Goal: Transaction & Acquisition: Purchase product/service

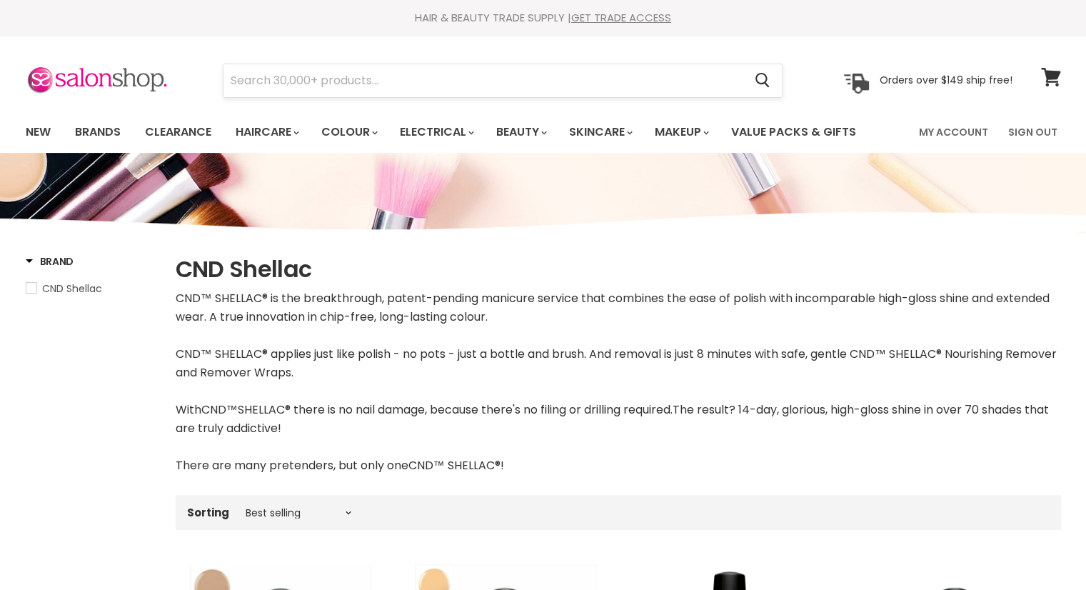
click at [537, 89] on input "Search" at bounding box center [483, 80] width 520 height 33
click at [959, 128] on link "My Account" at bounding box center [953, 132] width 86 height 30
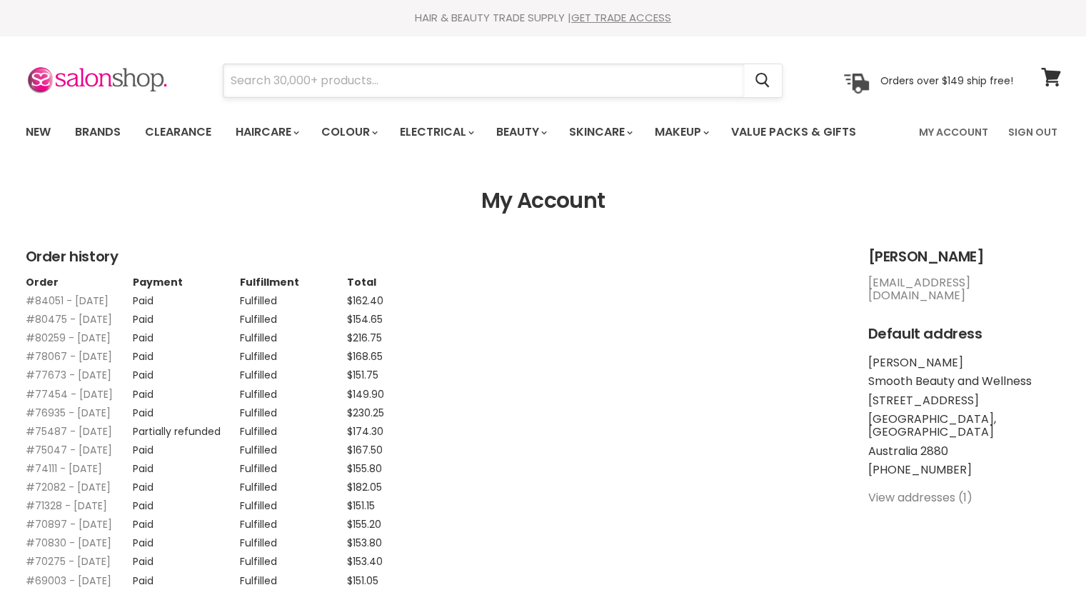
drag, startPoint x: 0, startPoint y: 0, endPoint x: 301, endPoint y: 83, distance: 311.7
click at [301, 83] on input "Search" at bounding box center [483, 80] width 520 height 33
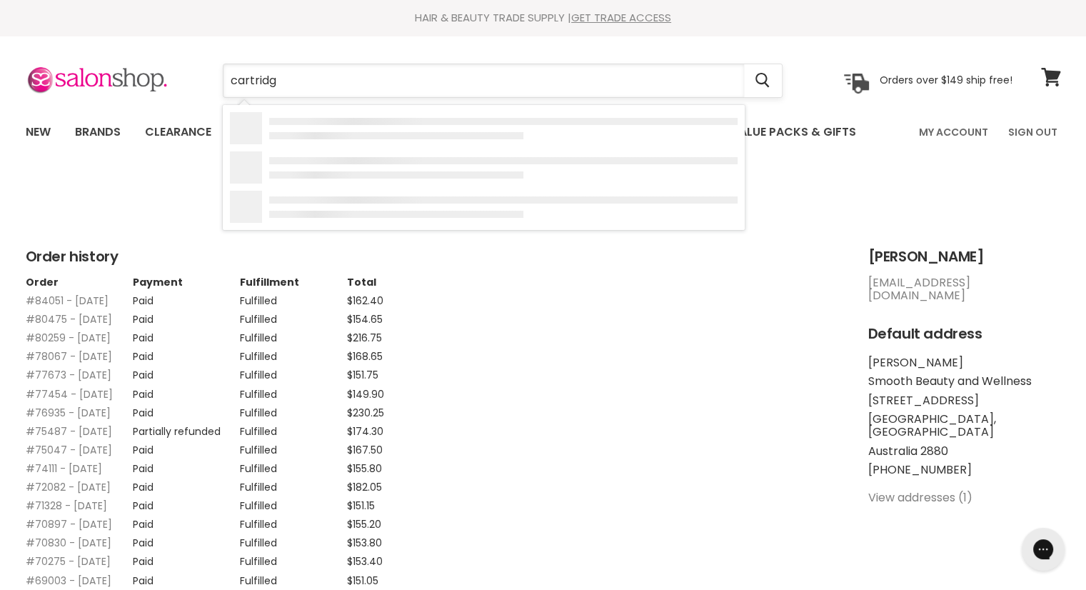
type input "cartridge"
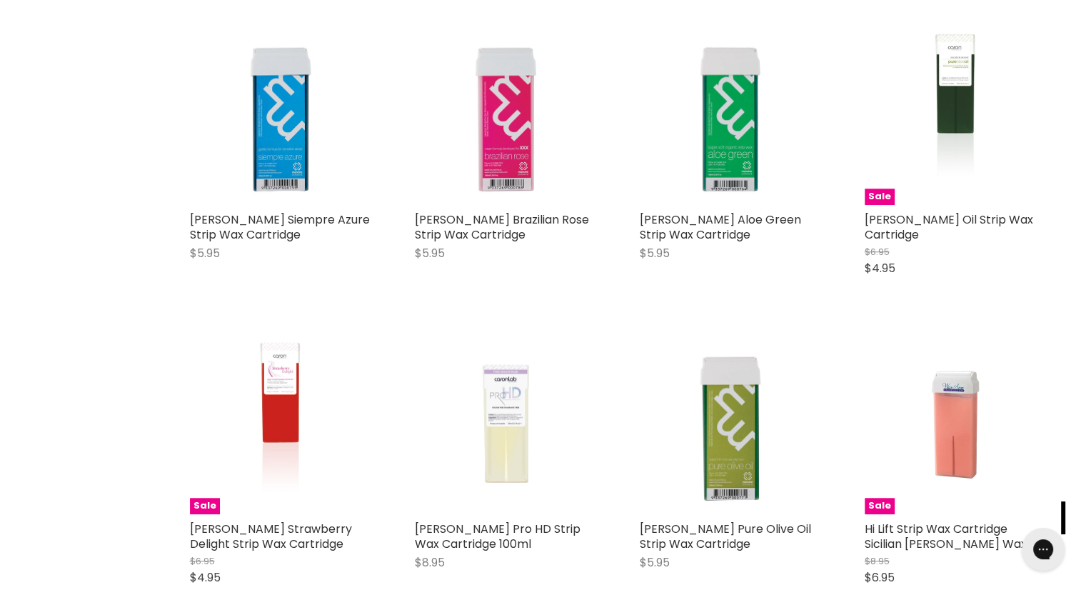
scroll to position [1266, 0]
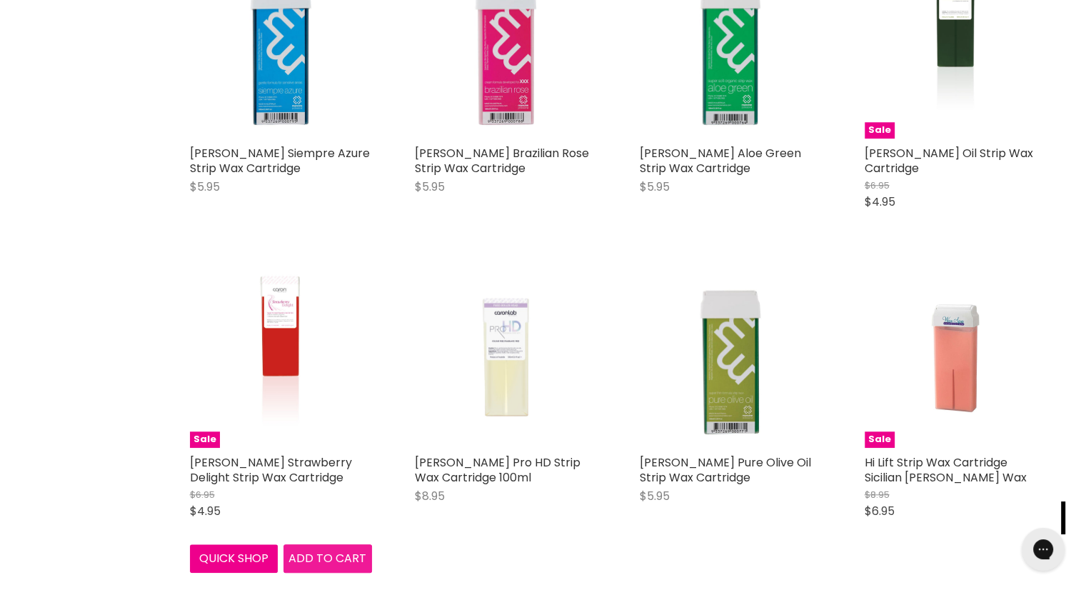
click at [313, 559] on span "Add to cart" at bounding box center [327, 558] width 78 height 16
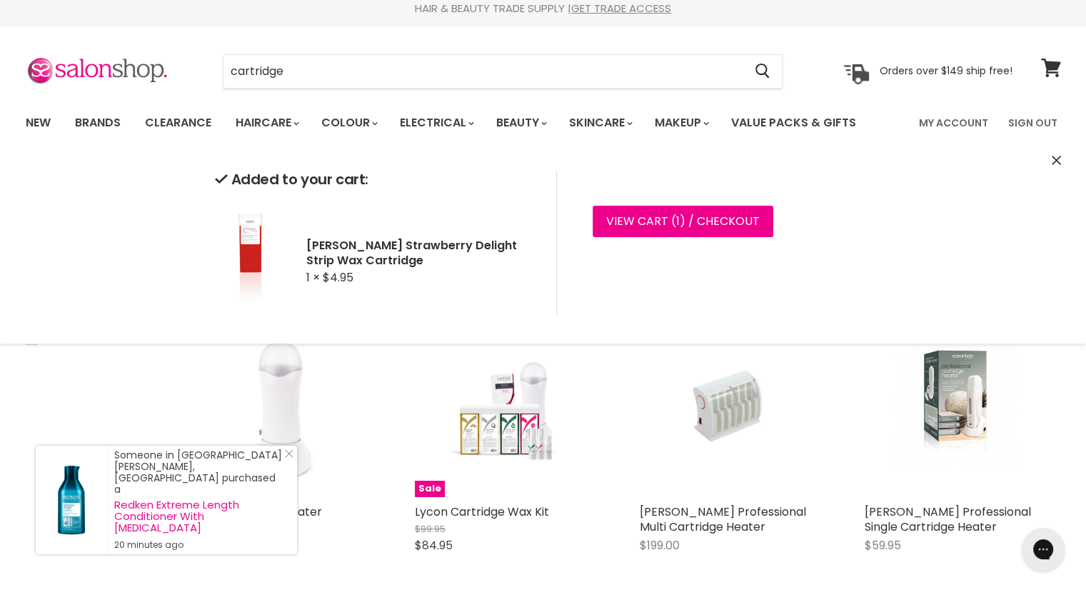
scroll to position [0, 0]
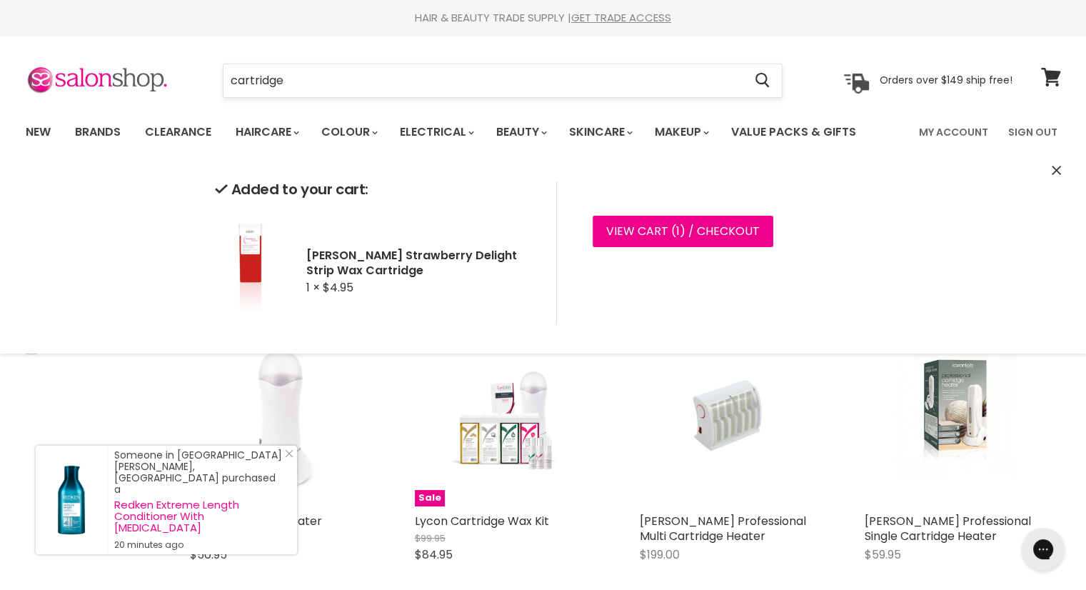
click at [339, 87] on input "cartridge" at bounding box center [483, 80] width 520 height 33
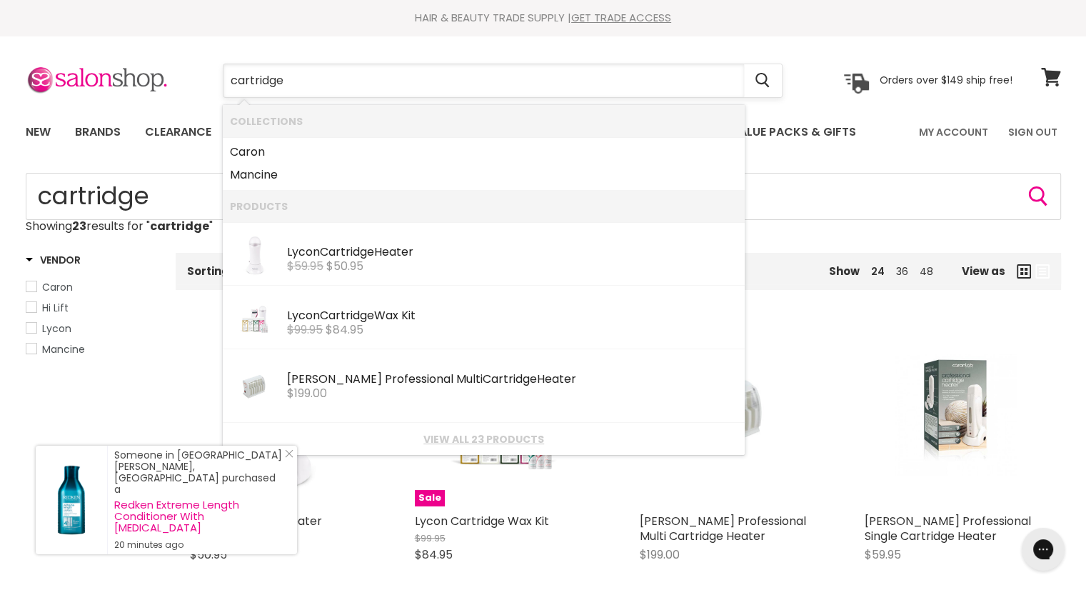
click at [339, 87] on input "cartridge" at bounding box center [483, 80] width 520 height 33
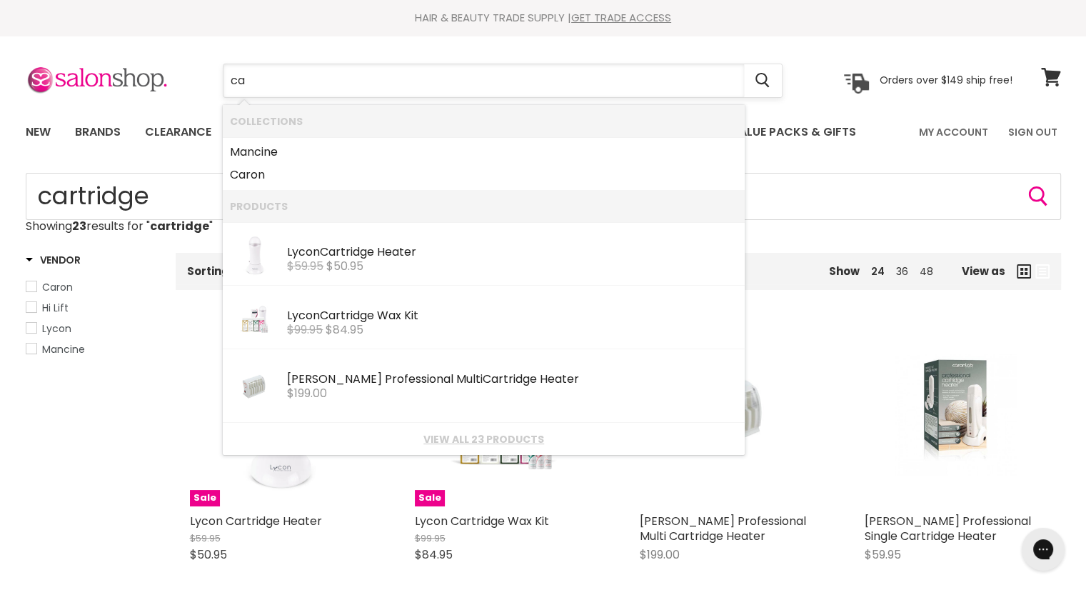
type input "c"
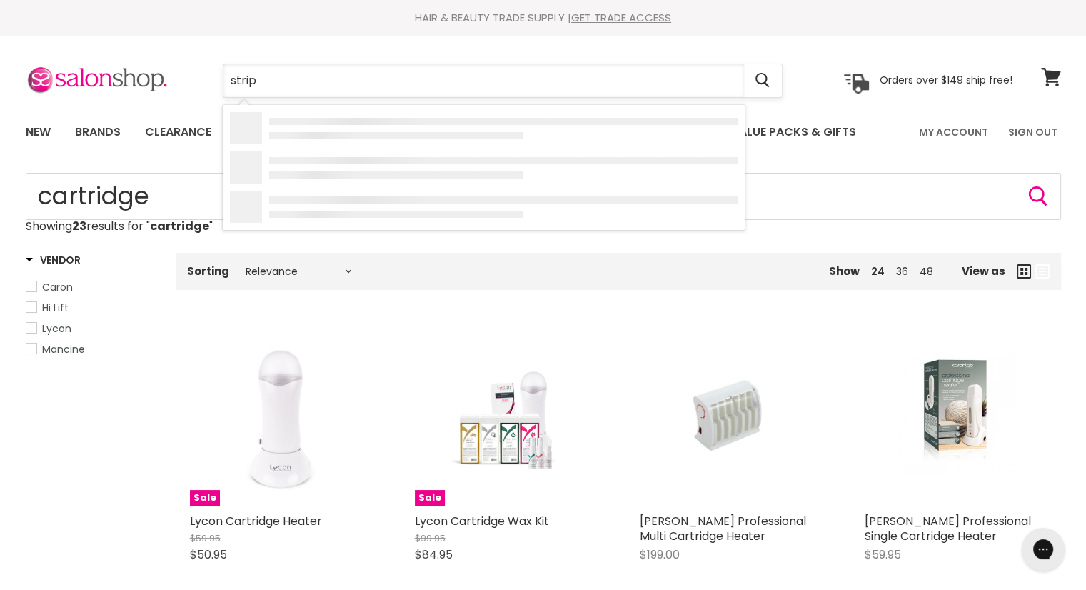
type input "strips"
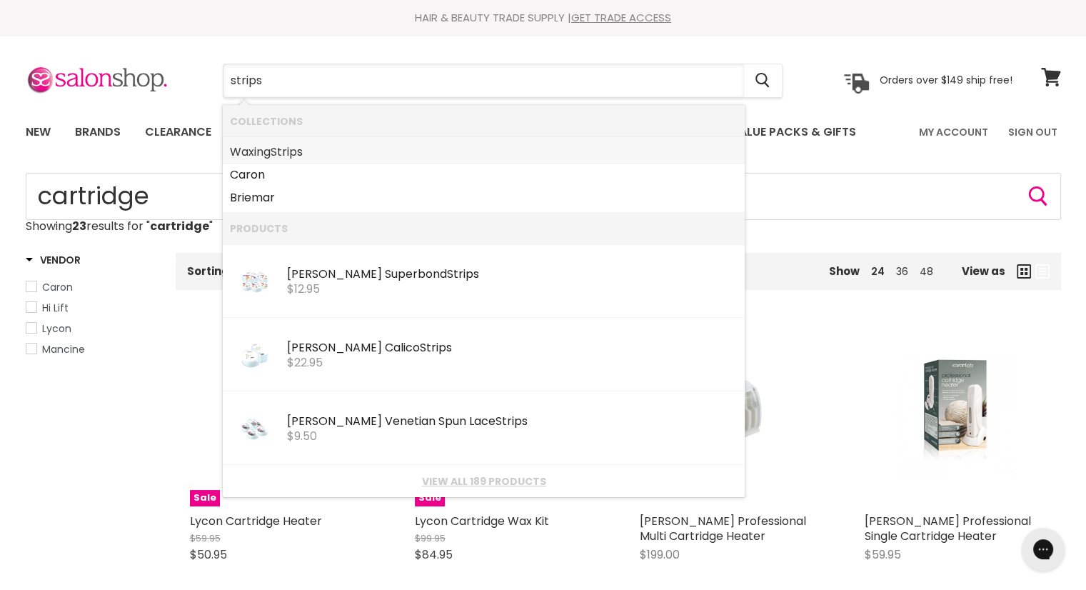
click at [291, 148] on b "Strips" at bounding box center [287, 151] width 32 height 16
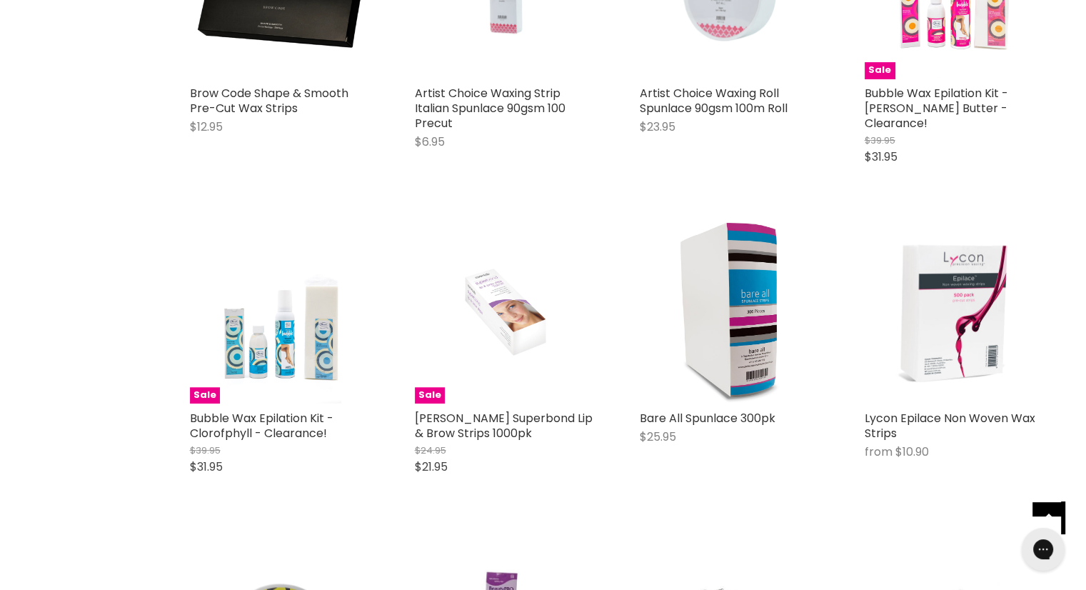
scroll to position [485, 0]
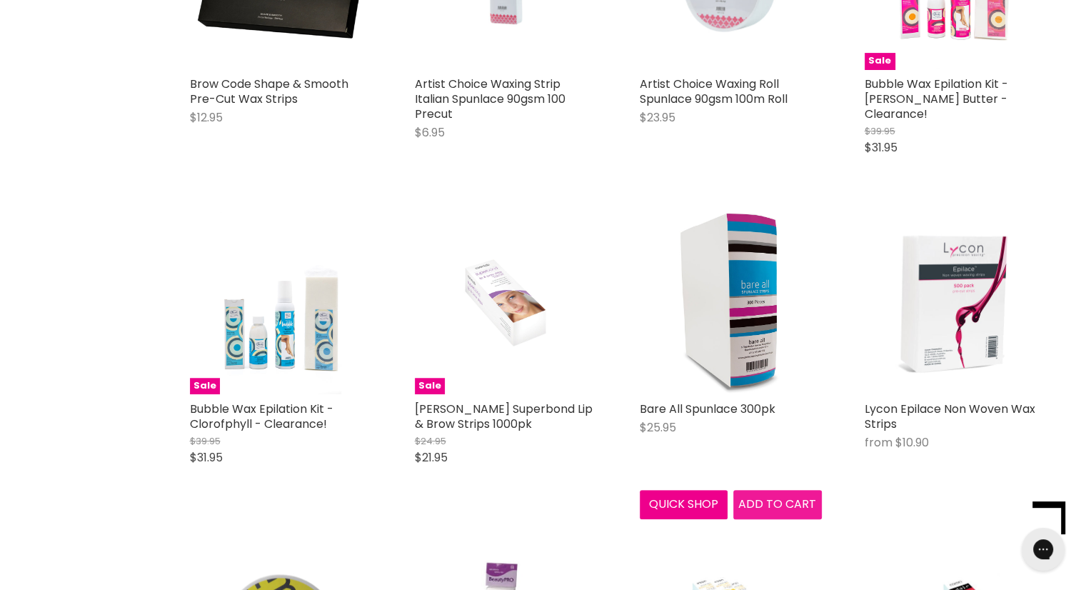
click at [770, 498] on button "Add to cart" at bounding box center [777, 504] width 89 height 29
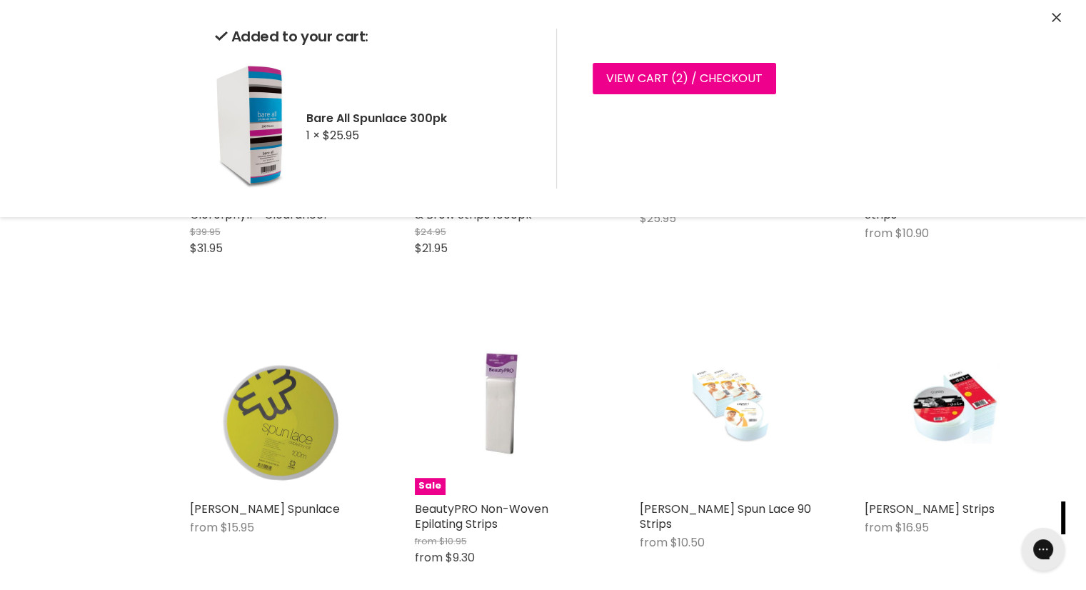
scroll to position [705, 0]
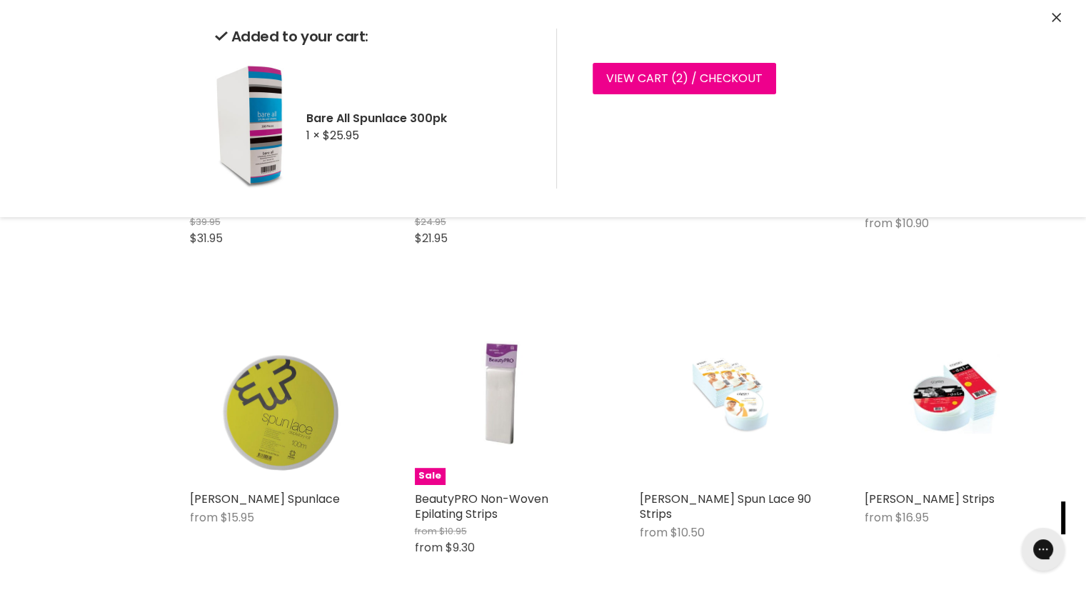
click at [1062, 14] on div "Added to your cart: Bare All Spunlace 300pk 1 × $25.95 View cart ( 2 ) / Checko…" at bounding box center [543, 108] width 1071 height 217
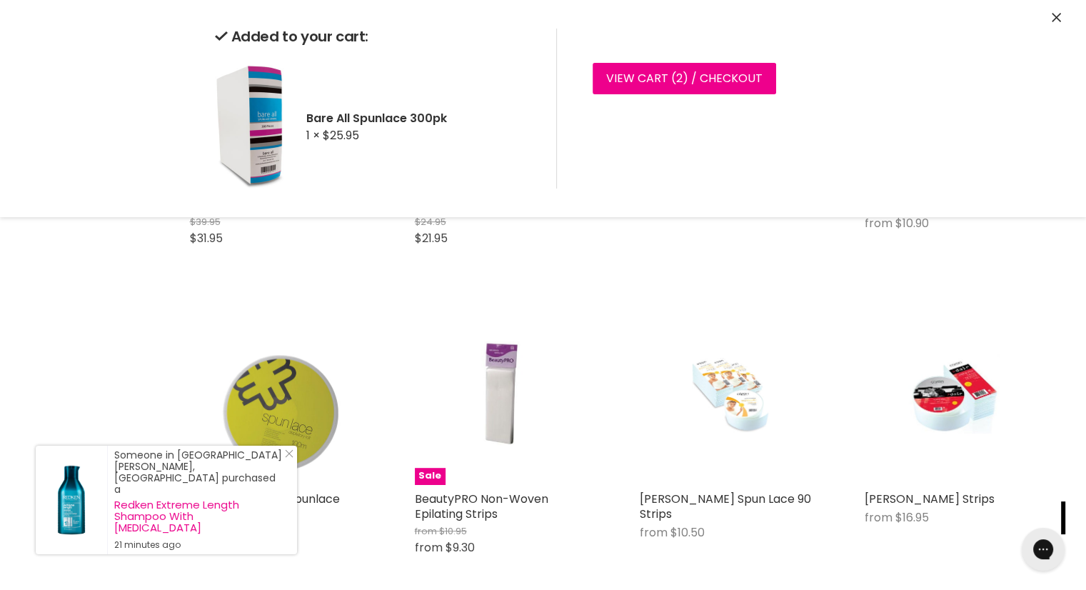
click at [1054, 21] on icon "Close" at bounding box center [1056, 17] width 9 height 9
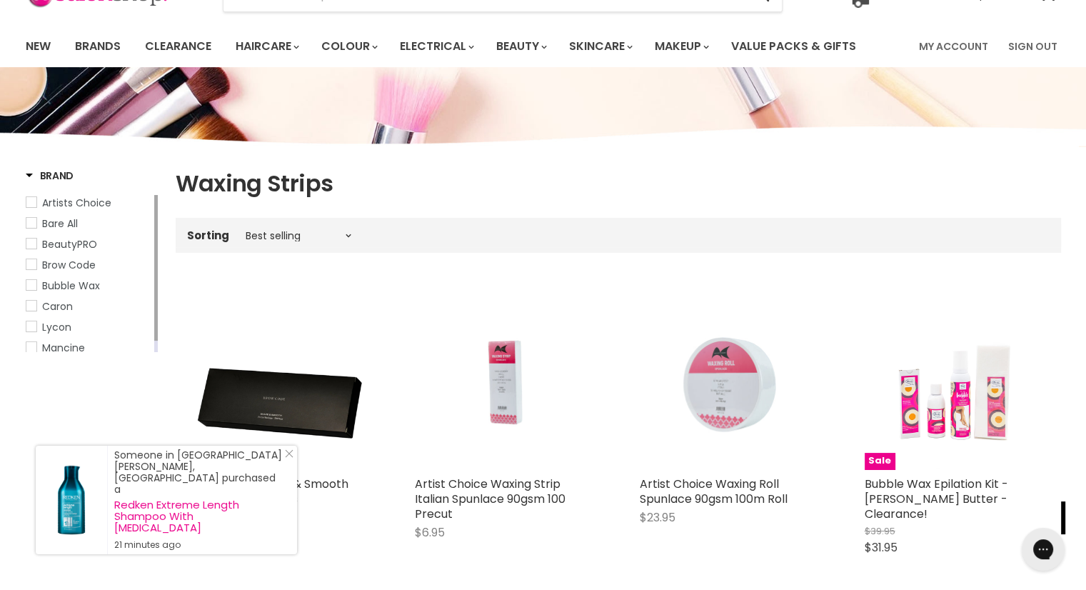
scroll to position [66, 0]
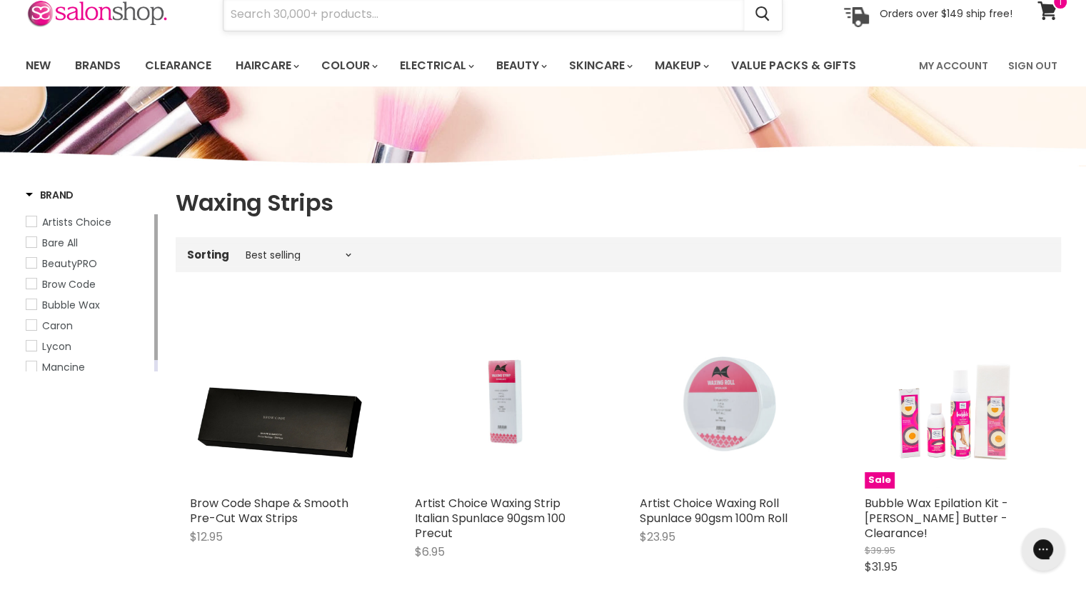
click at [675, 15] on input "Search" at bounding box center [483, 14] width 520 height 33
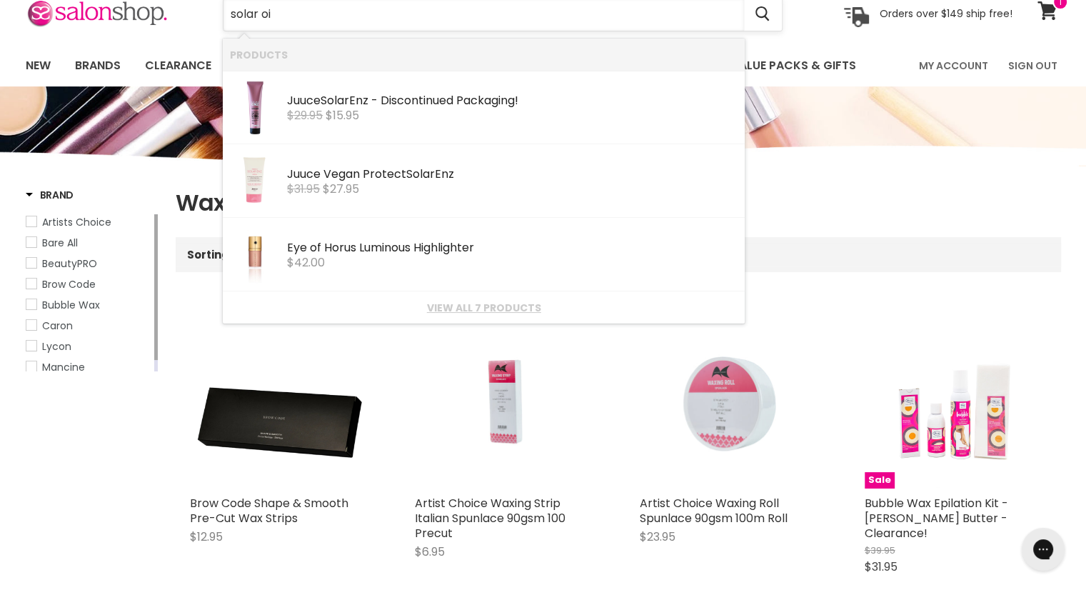
type input "solar oil"
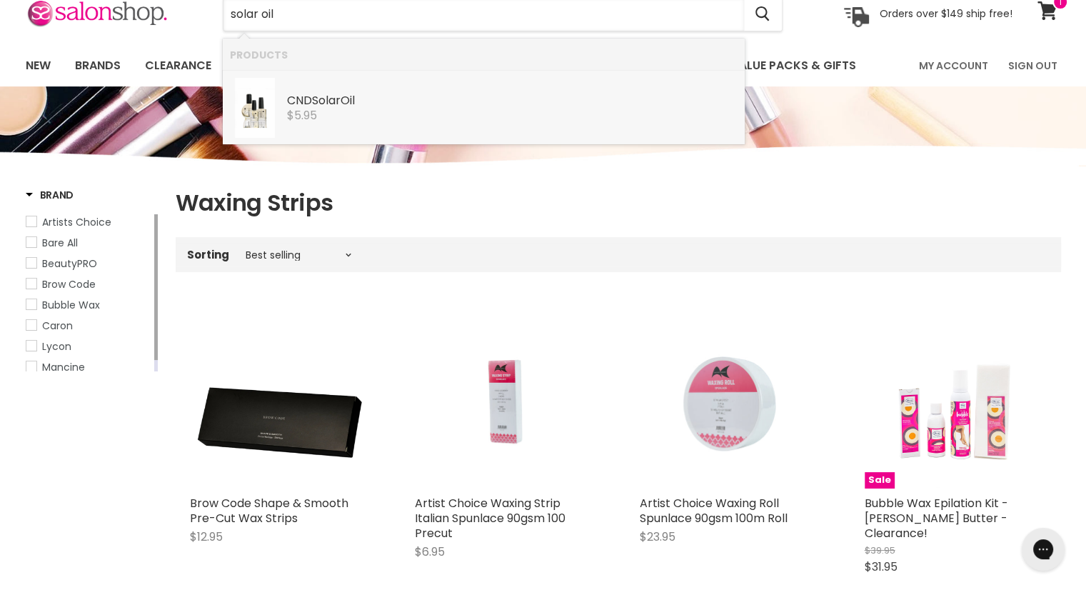
click at [332, 131] on link "CND Solar Oil CND Essentials $5.95" at bounding box center [484, 108] width 508 height 60
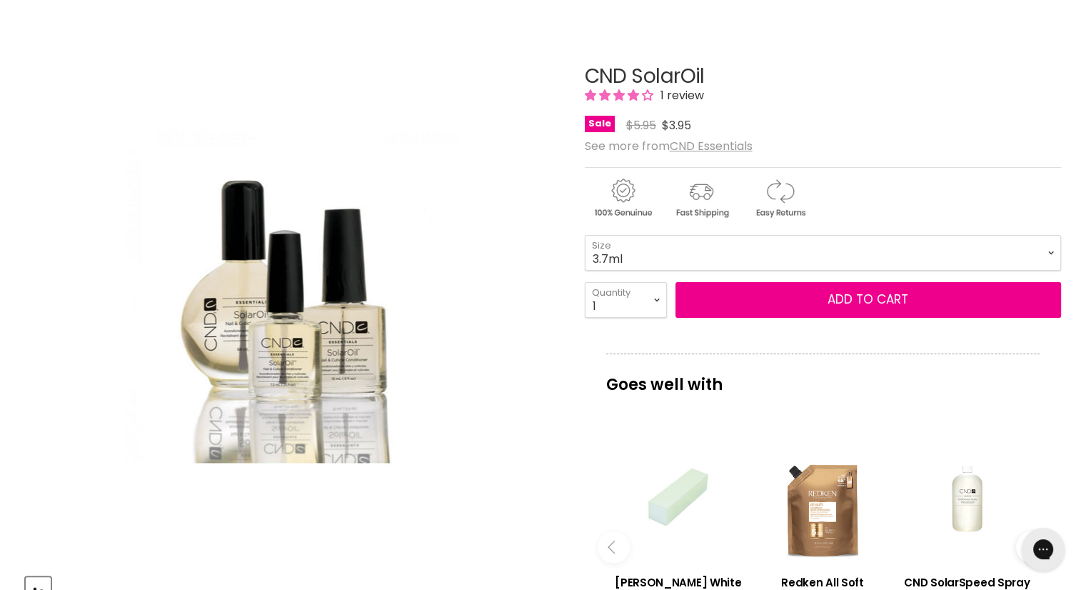
scroll to position [171, 0]
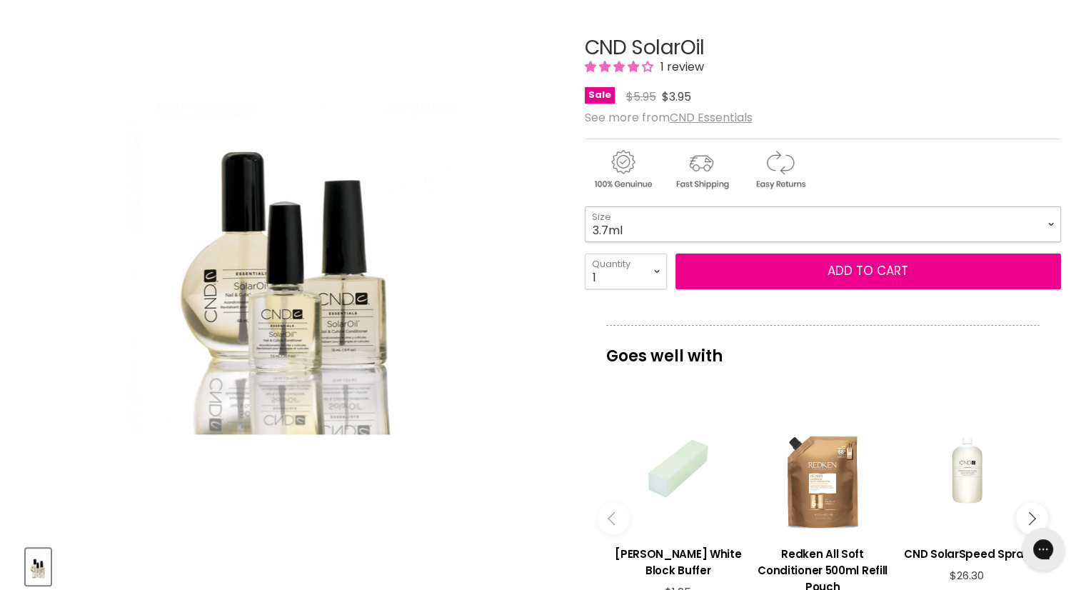
click at [1052, 223] on select "3.7ml 7.3ml 15ml 68ml 118ml 40pk x 3.7ml" at bounding box center [823, 224] width 476 height 36
click at [585, 206] on select "3.7ml 7.3ml 15ml 68ml 118ml 40pk x 3.7ml" at bounding box center [823, 224] width 476 height 36
select select "15ml"
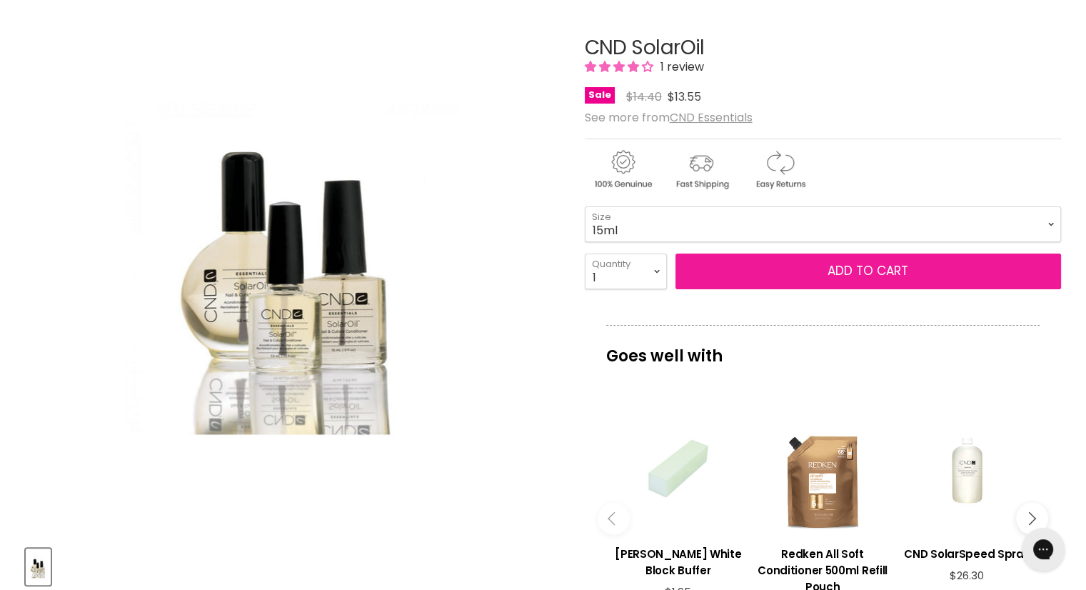
click at [796, 273] on button "Add to cart" at bounding box center [867, 271] width 385 height 36
click at [883, 270] on button "Add to cart" at bounding box center [867, 271] width 385 height 36
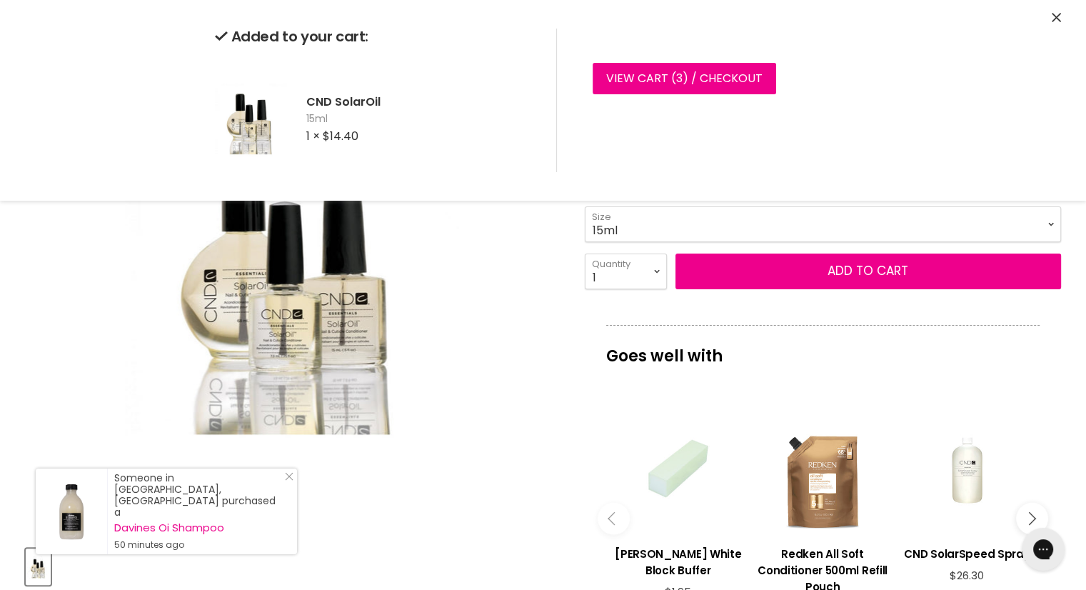
click at [1054, 20] on icon "Close" at bounding box center [1056, 17] width 9 height 9
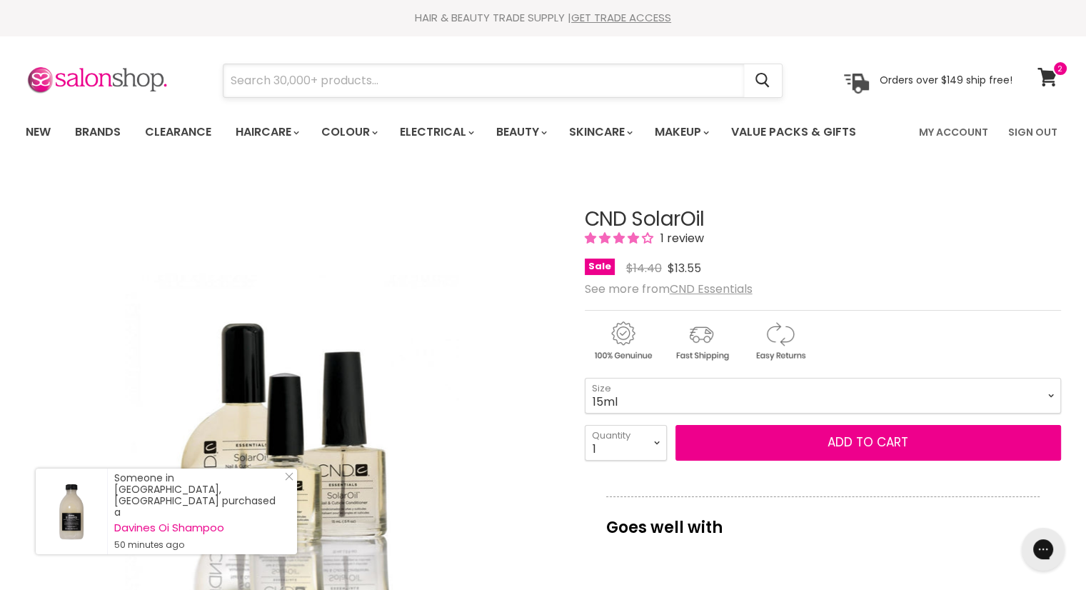
click at [468, 77] on input "Search" at bounding box center [483, 80] width 520 height 33
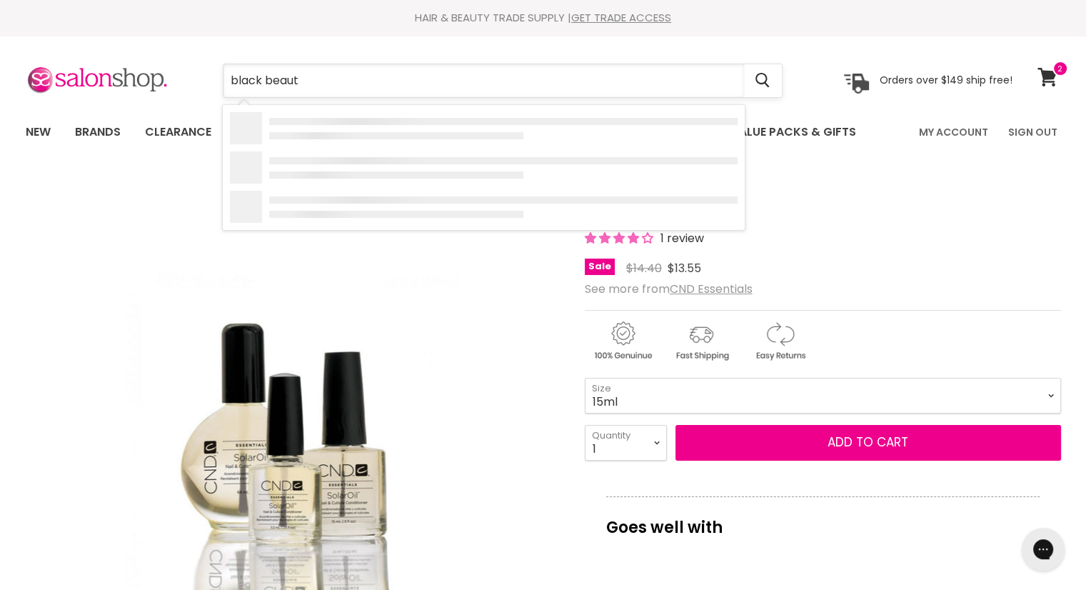
type input "black beauty"
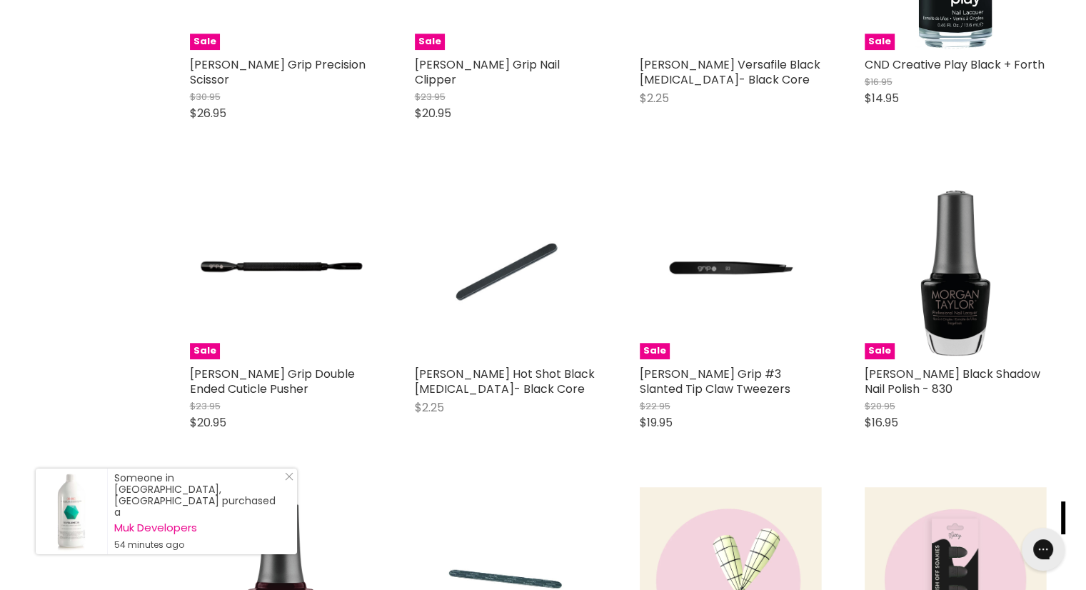
scroll to position [1390, 0]
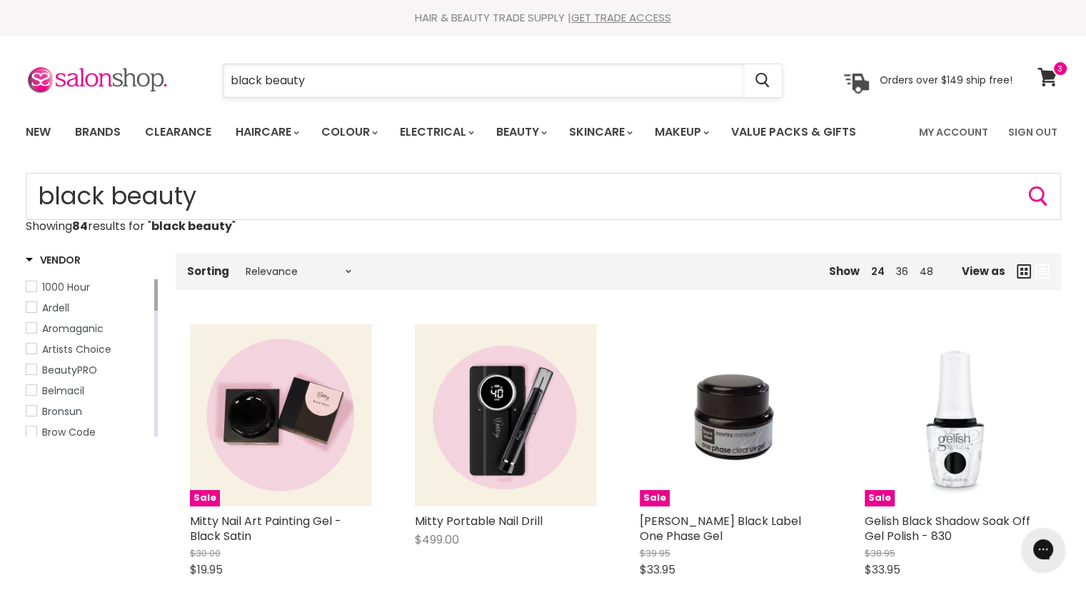
click at [321, 89] on input "black beauty" at bounding box center [483, 80] width 520 height 33
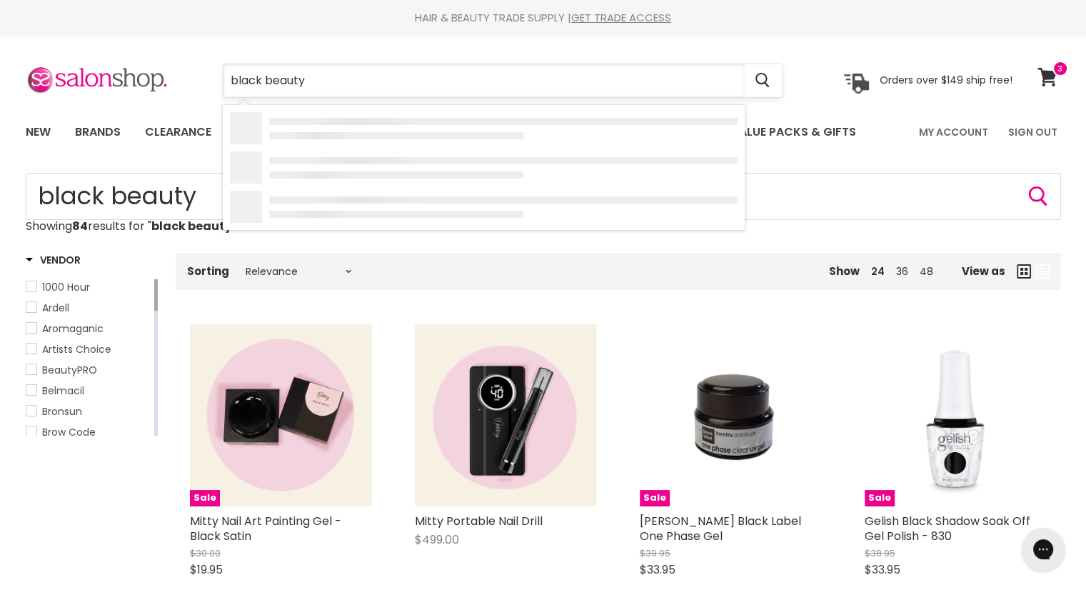
click at [321, 89] on input "black beauty" at bounding box center [483, 80] width 520 height 33
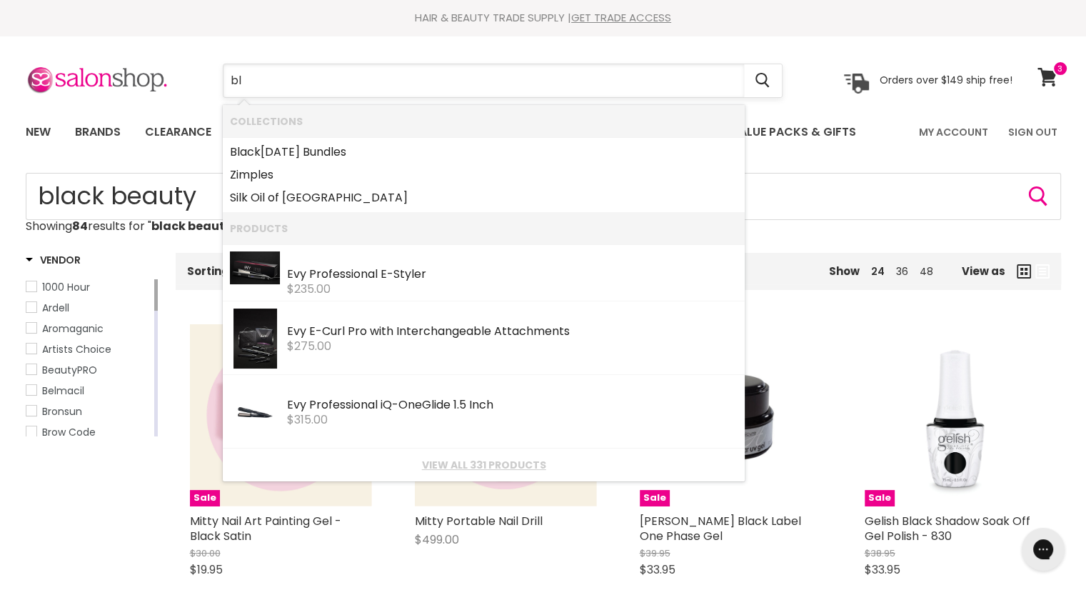
type input "b"
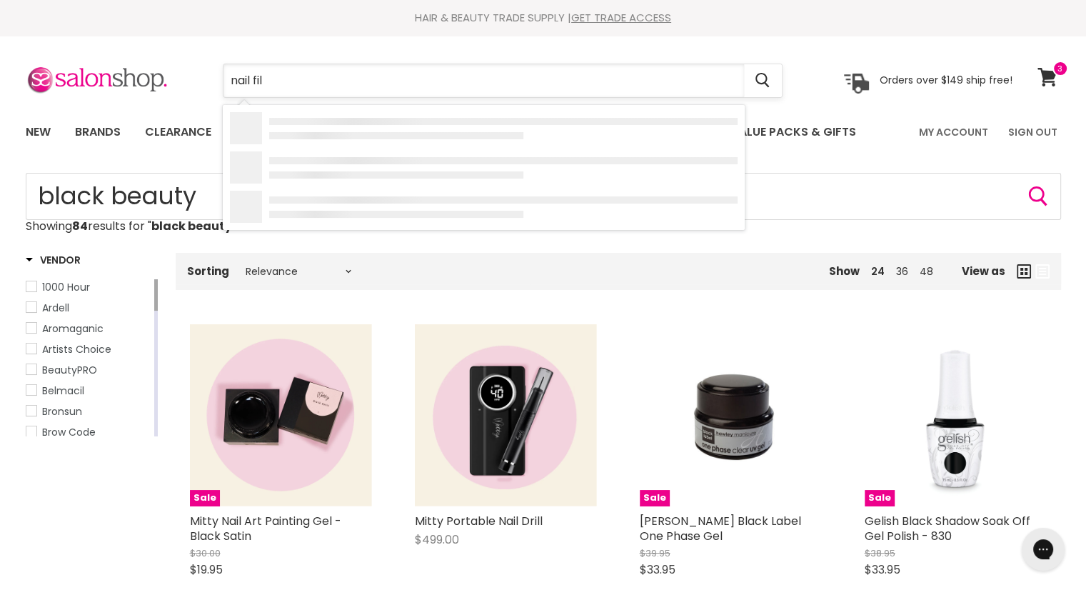
type input "nail file"
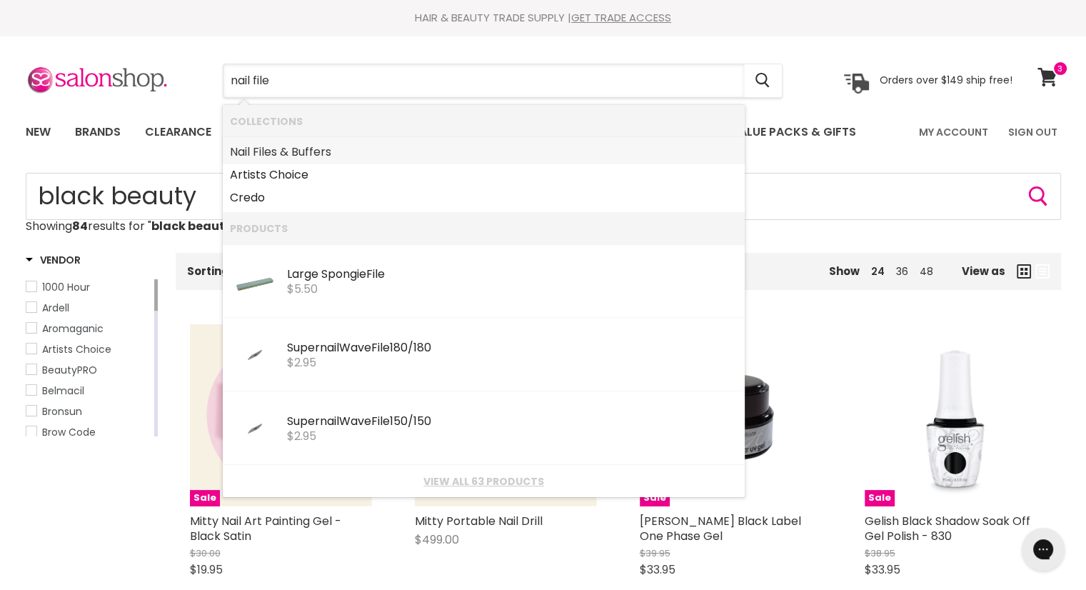
click at [300, 146] on link "Nail File s & Buffers" at bounding box center [484, 152] width 508 height 23
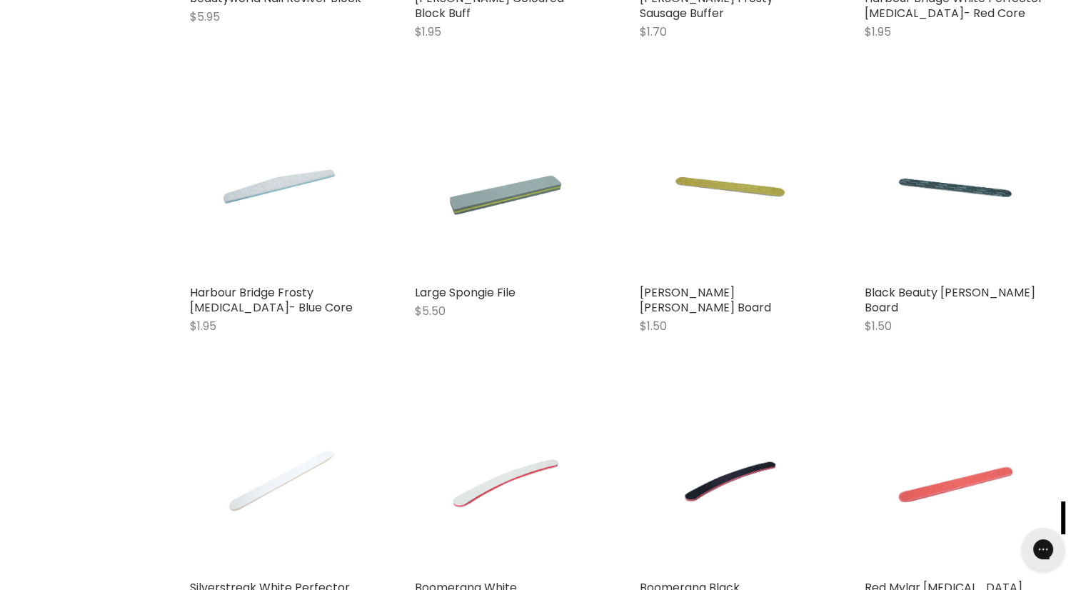
scroll to position [3247, 0]
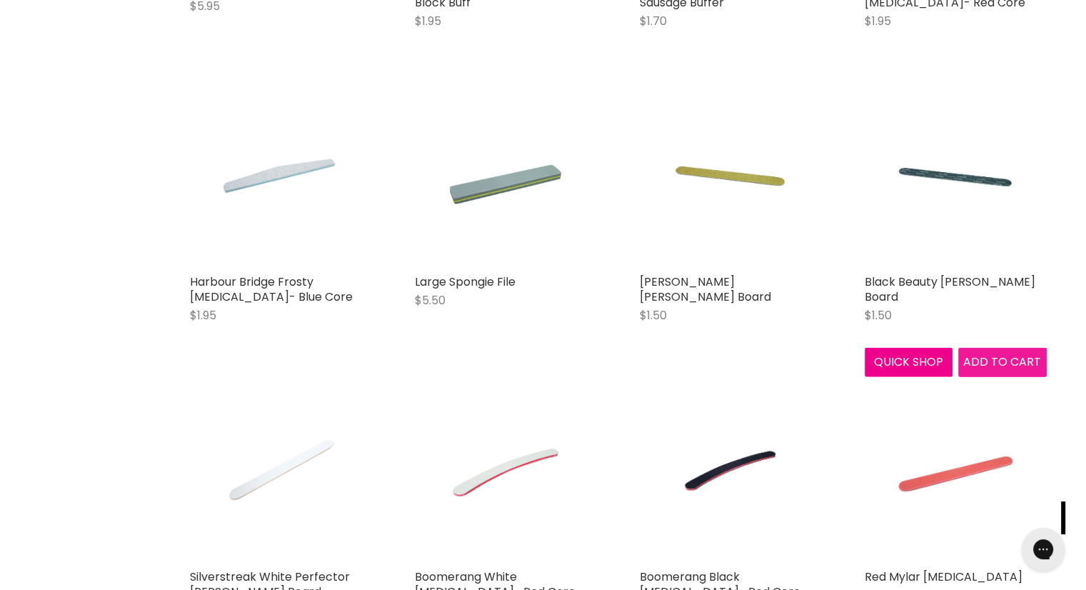
click at [988, 366] on span "Add to cart" at bounding box center [1002, 361] width 78 height 16
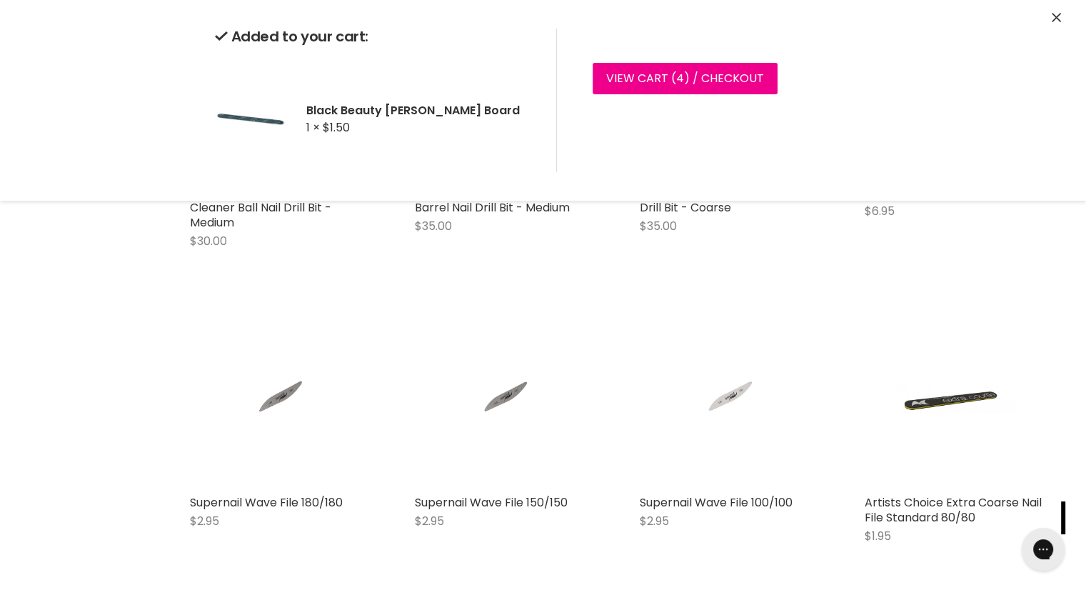
scroll to position [914, 0]
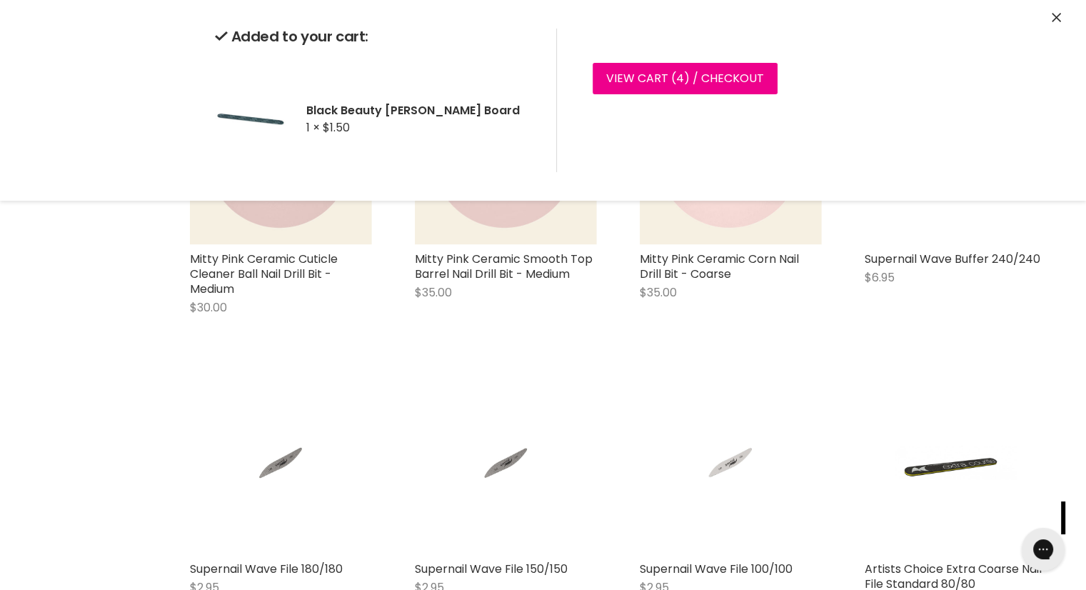
click at [1049, 16] on div "Added to your cart: Black Beauty Emery Board 1 × $1.50 View cart ( 4 ) / Checko…" at bounding box center [543, 100] width 1071 height 201
click at [1052, 18] on icon "Close" at bounding box center [1056, 17] width 9 height 9
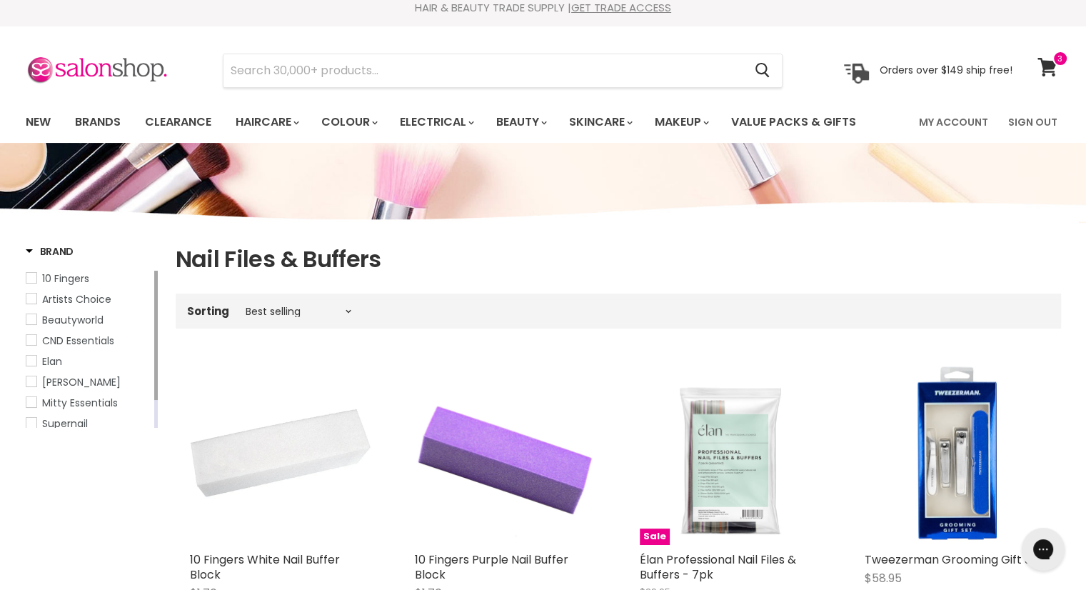
scroll to position [0, 0]
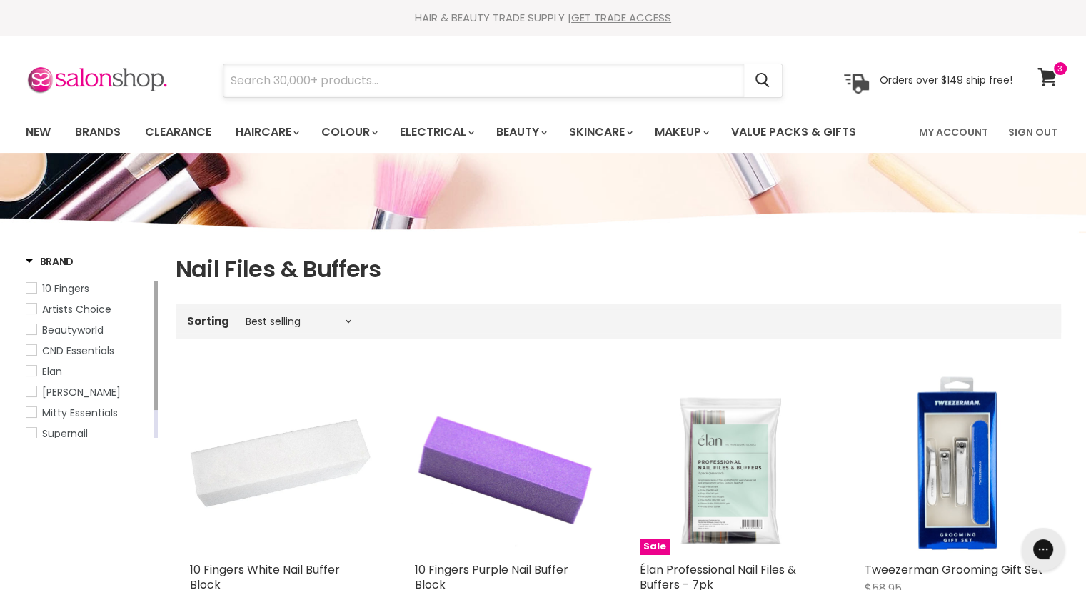
click at [567, 74] on input "Search" at bounding box center [483, 80] width 520 height 33
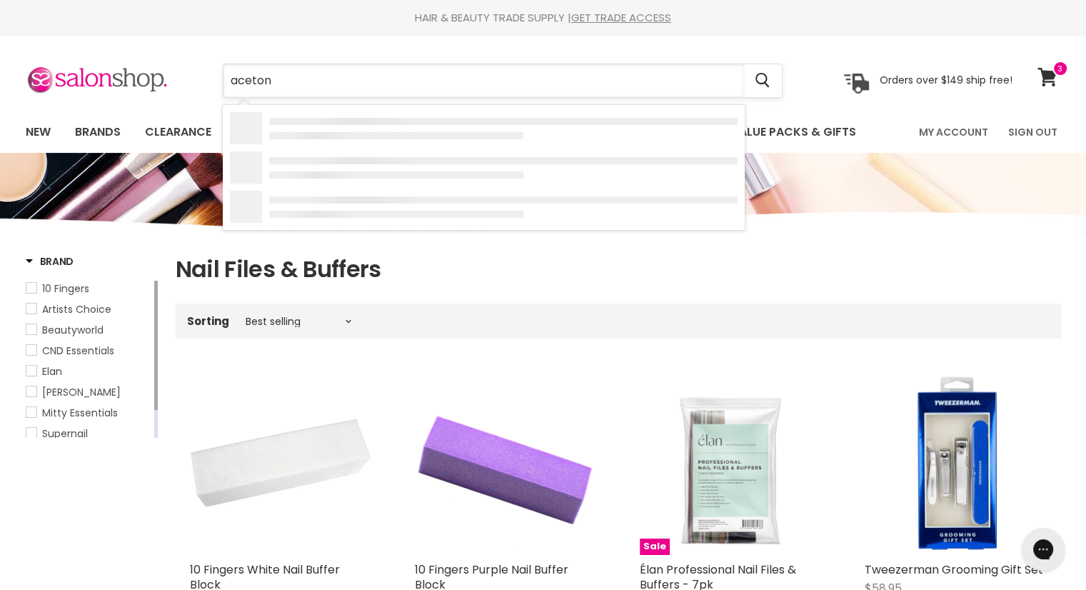
type input "acetone"
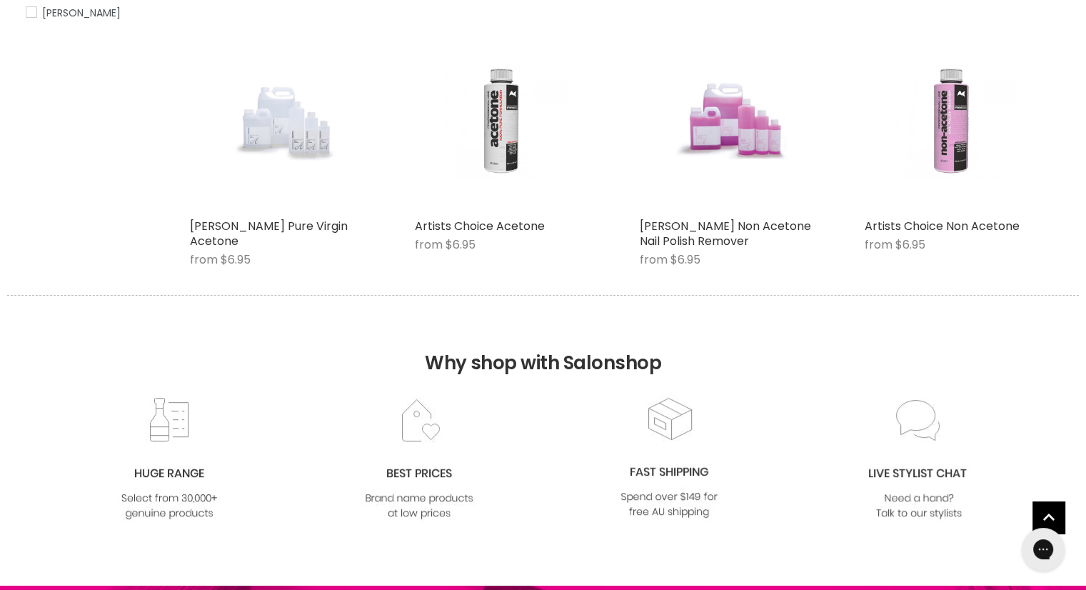
scroll to position [333, 0]
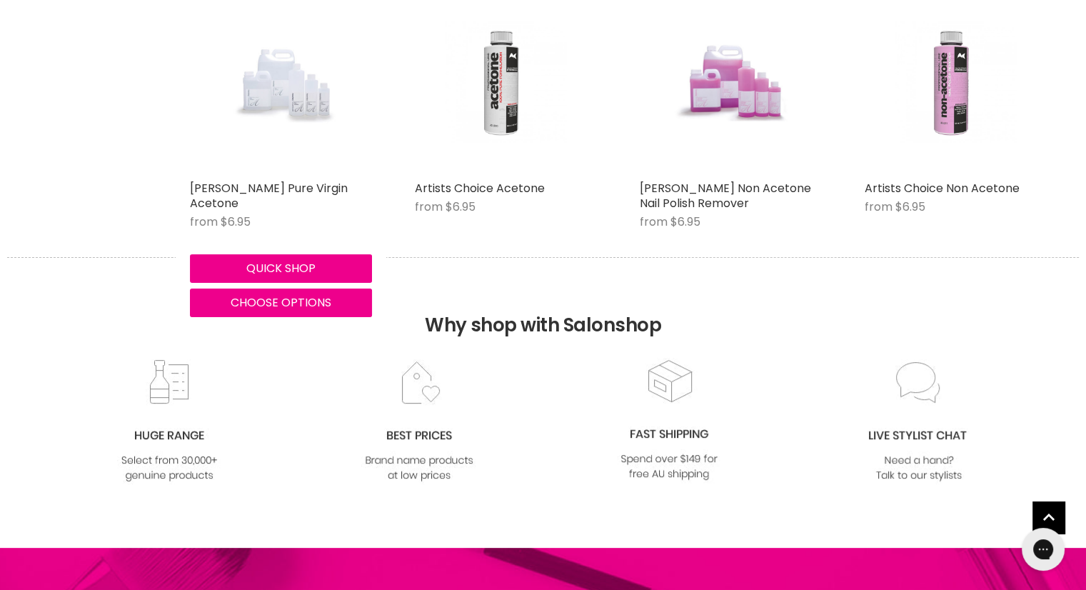
click at [298, 160] on img "Main content" at bounding box center [280, 82] width 121 height 182
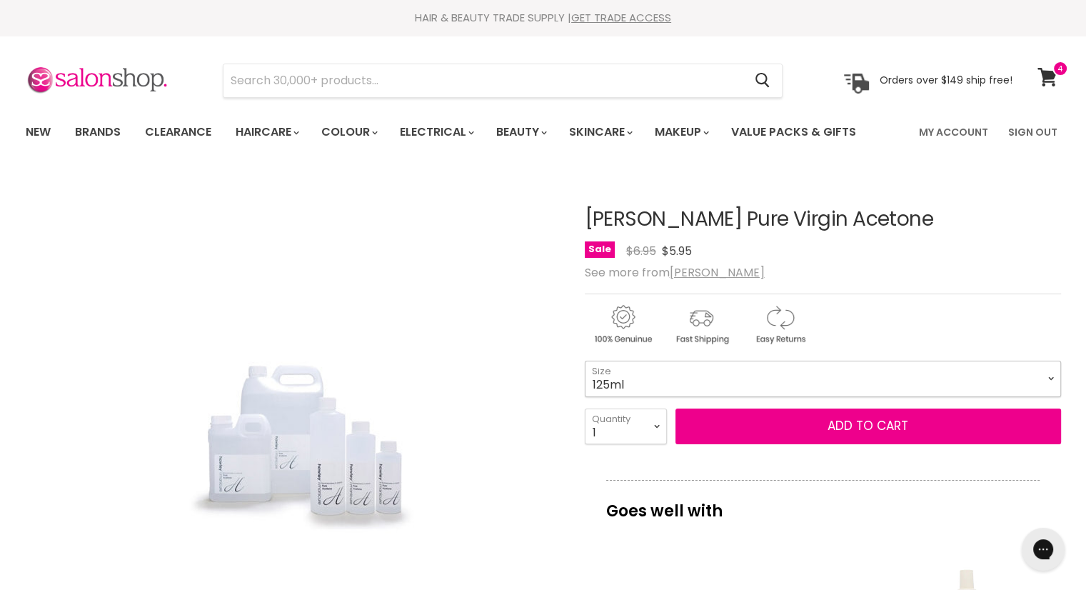
click at [1053, 377] on select "125ml 250ml 500ml 1 Litre" at bounding box center [823, 379] width 476 height 36
click at [585, 361] on select "125ml 250ml 500ml 1 Litre" at bounding box center [823, 379] width 476 height 36
select select "1 Litre"
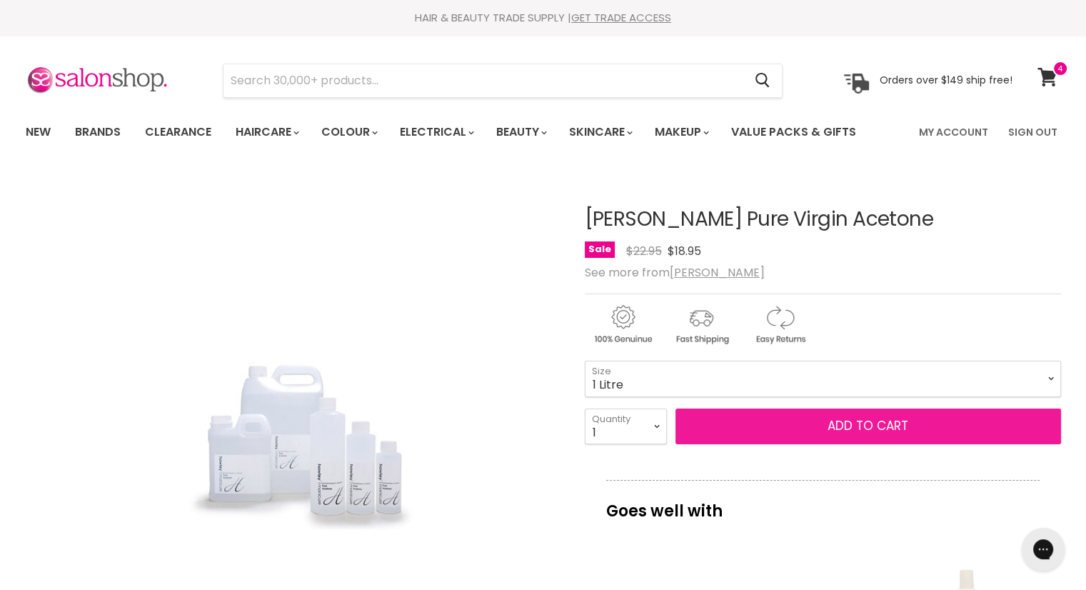
click at [837, 435] on button "Add to cart" at bounding box center [867, 426] width 385 height 36
click at [847, 424] on button "Add to cart" at bounding box center [867, 426] width 385 height 36
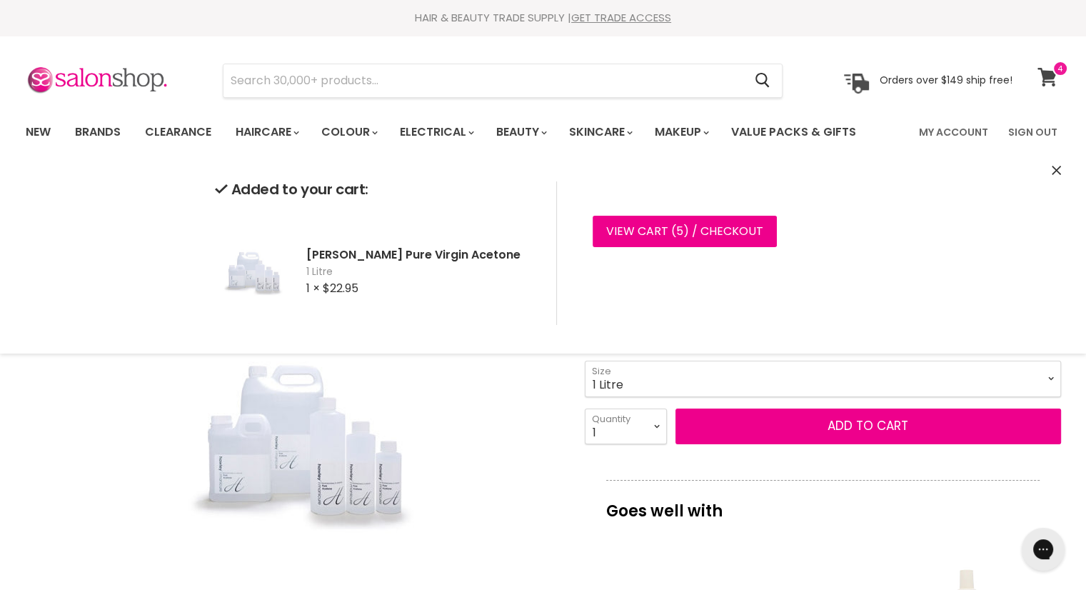
click at [1057, 74] on span at bounding box center [1060, 69] width 16 height 16
